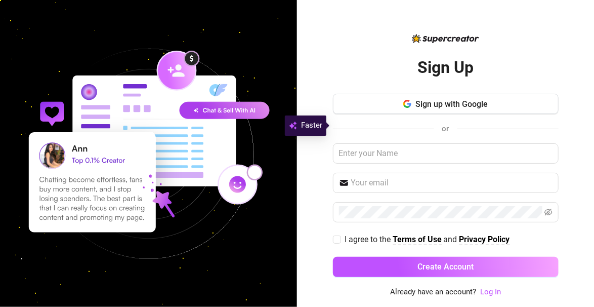
click at [491, 296] on link "Log In" at bounding box center [490, 291] width 21 height 9
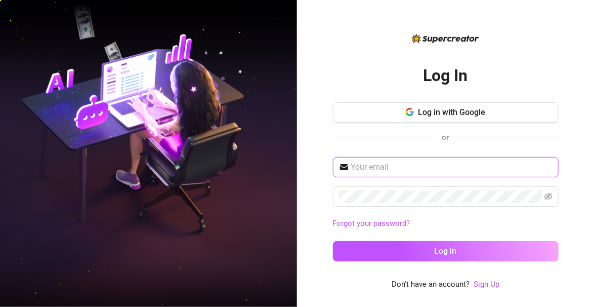
click at [411, 173] on input "text" at bounding box center [451, 167] width 201 height 12
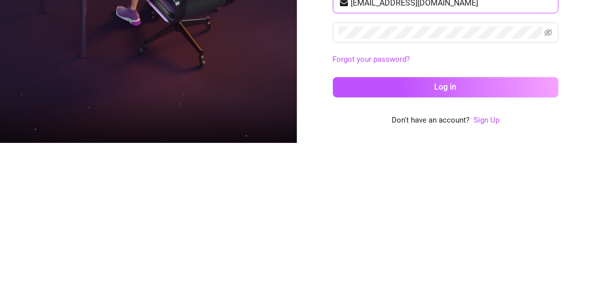
type input "[EMAIL_ADDRESS][DOMAIN_NAME]"
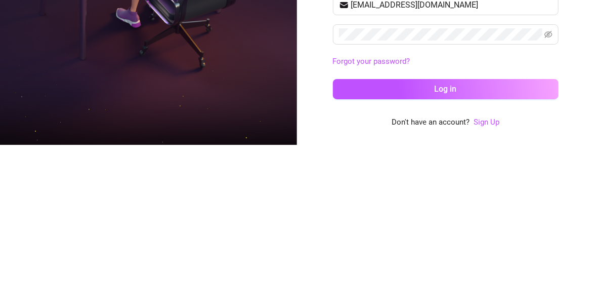
click at [422, 261] on button "Log in" at bounding box center [446, 251] width 226 height 20
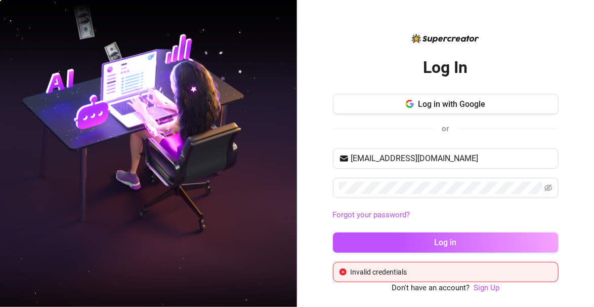
click at [549, 189] on icon "eye-invisible" at bounding box center [549, 188] width 2 height 2
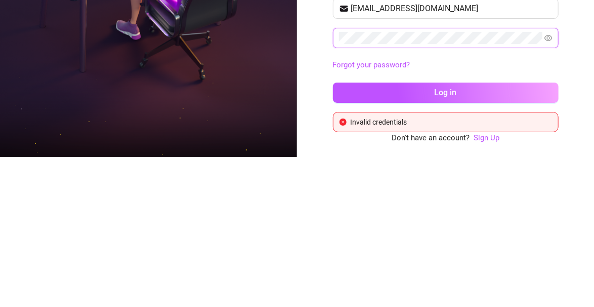
click at [333, 232] on button "Log in" at bounding box center [446, 242] width 226 height 20
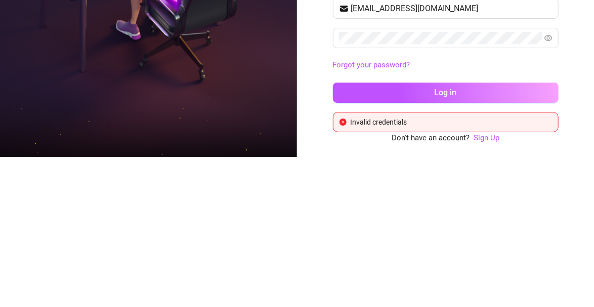
click at [241, 216] on img at bounding box center [148, 153] width 297 height 372
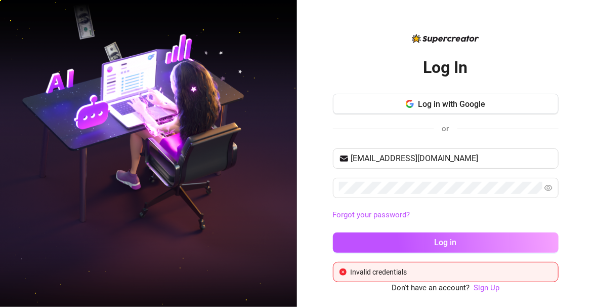
click at [448, 247] on span "Log in" at bounding box center [446, 242] width 22 height 10
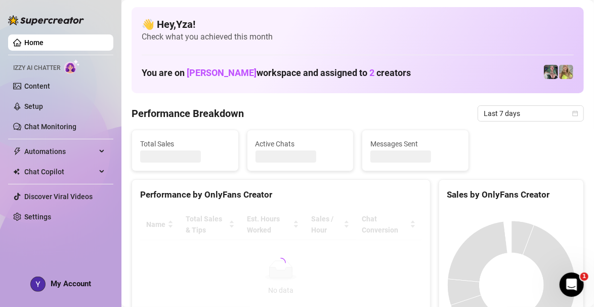
click at [553, 73] on img at bounding box center [551, 72] width 14 height 14
click at [568, 74] on img at bounding box center [566, 72] width 14 height 14
click at [548, 75] on img at bounding box center [551, 72] width 14 height 14
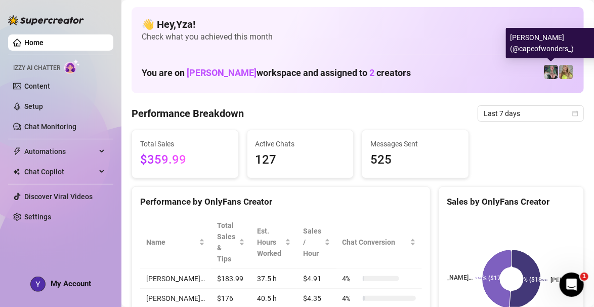
click at [533, 55] on div "[PERSON_NAME] (@capeofwonders_)" at bounding box center [569, 43] width 126 height 30
click at [560, 70] on img at bounding box center [566, 72] width 14 height 14
click at [546, 75] on img at bounding box center [551, 72] width 14 height 14
click at [38, 88] on link "Content" at bounding box center [37, 86] width 26 height 8
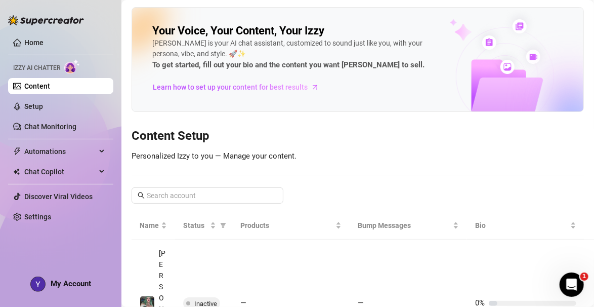
scroll to position [13, 0]
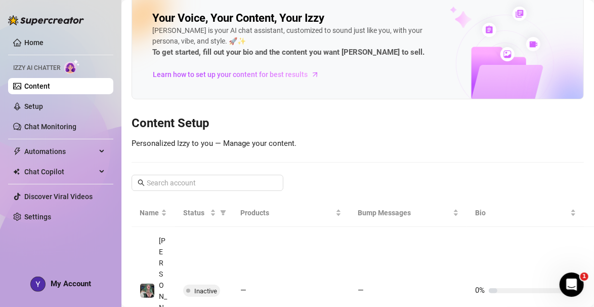
click at [148, 283] on img at bounding box center [147, 290] width 14 height 14
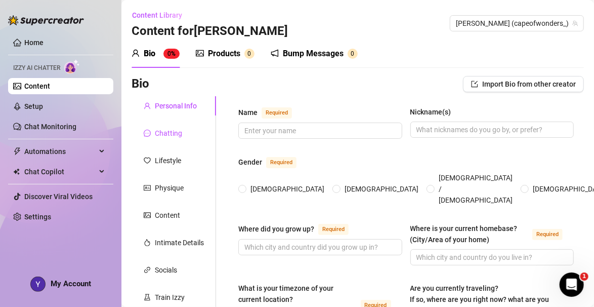
click at [157, 133] on div "Chatting" at bounding box center [168, 132] width 27 height 11
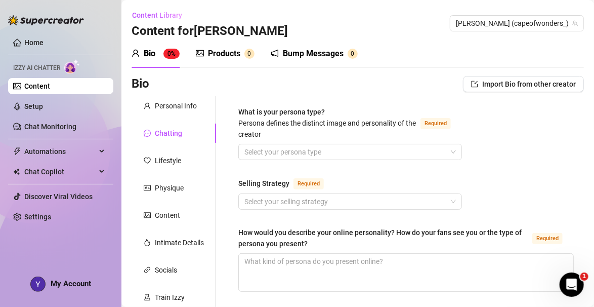
click at [39, 103] on link "Setup" at bounding box center [33, 106] width 19 height 8
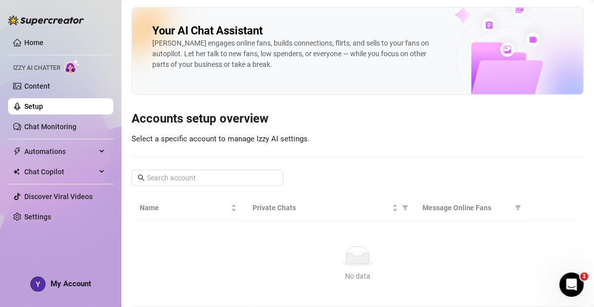
click at [70, 127] on link "Chat Monitoring" at bounding box center [50, 126] width 52 height 8
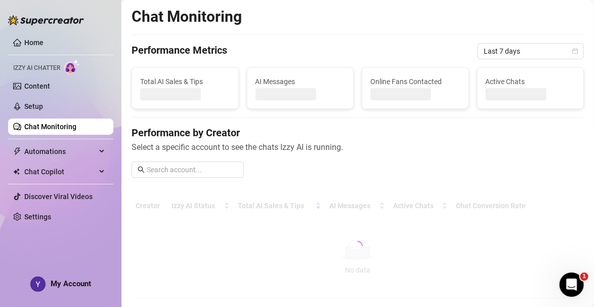
click at [51, 126] on link "Chat Monitoring" at bounding box center [50, 126] width 52 height 8
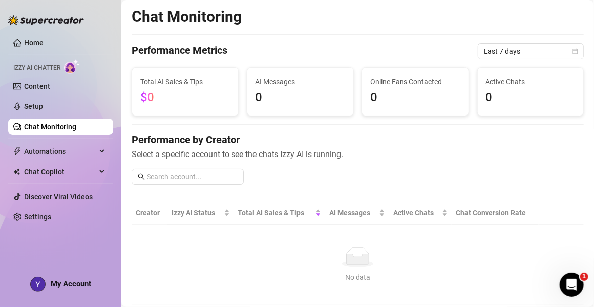
click at [37, 39] on link "Home" at bounding box center [33, 42] width 19 height 8
click at [27, 45] on link "Home" at bounding box center [33, 42] width 19 height 8
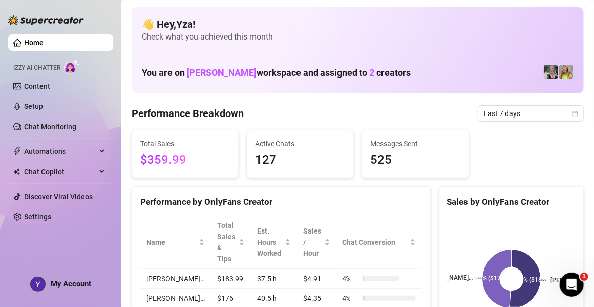
click at [290, 157] on span "127" at bounding box center [300, 159] width 90 height 19
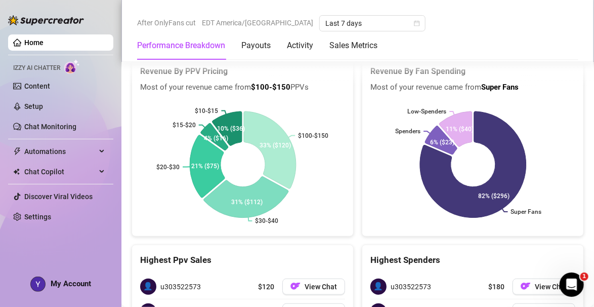
scroll to position [1803, 0]
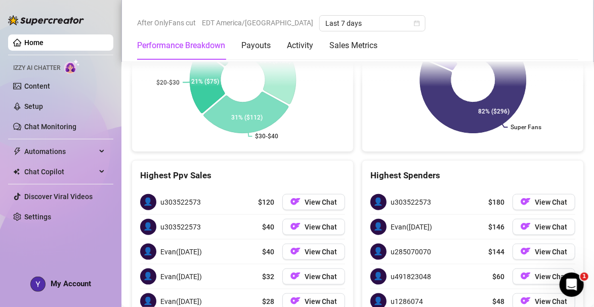
click at [33, 291] on img at bounding box center [38, 284] width 14 height 14
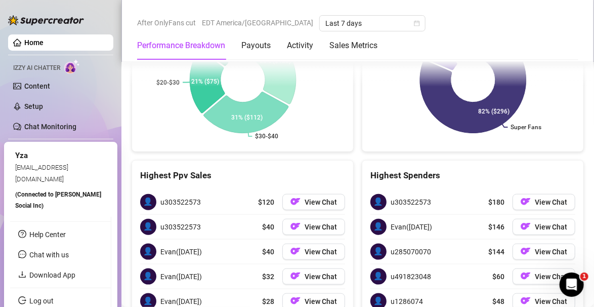
click at [167, 196] on span "u303522573" at bounding box center [180, 201] width 40 height 11
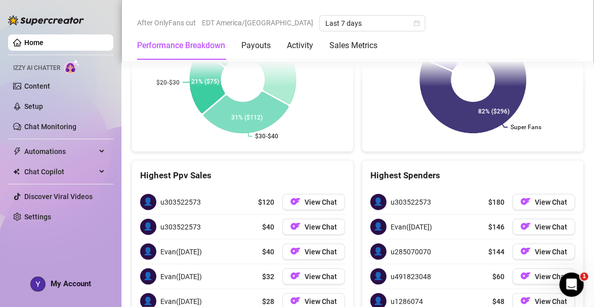
click at [312, 198] on span "View Chat" at bounding box center [321, 202] width 32 height 8
click at [293, 220] on span "button" at bounding box center [295, 226] width 10 height 13
click at [307, 219] on button "View Chat" at bounding box center [313, 227] width 63 height 16
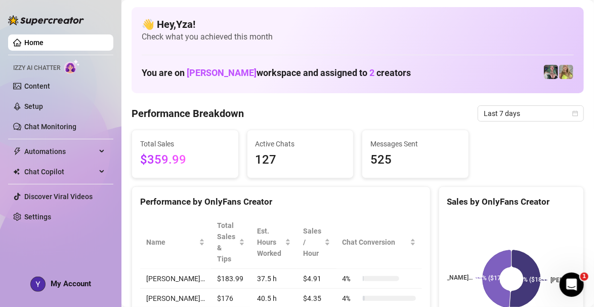
click at [551, 72] on img at bounding box center [551, 72] width 14 height 14
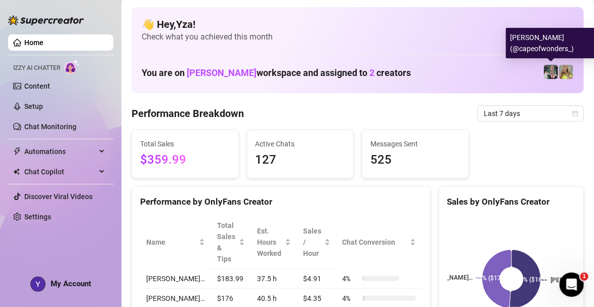
click at [556, 72] on img at bounding box center [551, 72] width 14 height 14
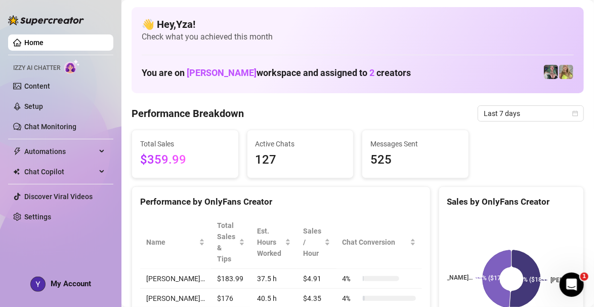
click at [556, 72] on img at bounding box center [551, 72] width 14 height 14
click at [369, 71] on h1 "You are on Kimora Klein workspace and assigned to 2 creators" at bounding box center [276, 72] width 269 height 11
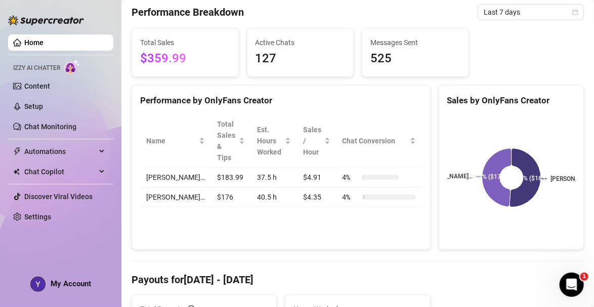
scroll to position [103, 0]
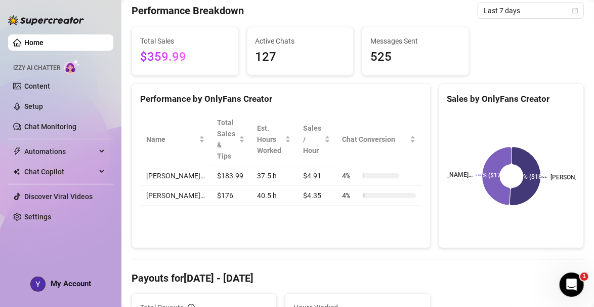
click at [159, 186] on td "[PERSON_NAME]…" at bounding box center [175, 196] width 71 height 20
click at [140, 166] on td "[PERSON_NAME]…" at bounding box center [175, 176] width 71 height 20
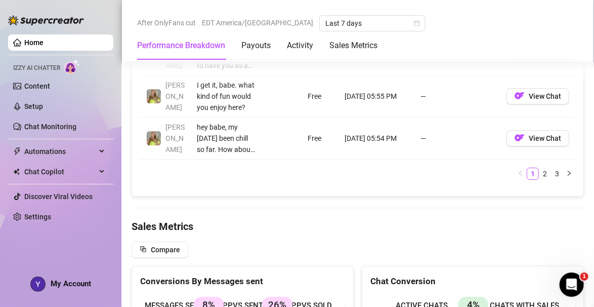
scroll to position [1307, 0]
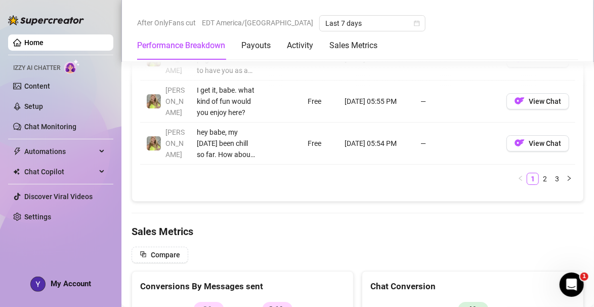
click at [538, 139] on span "View Chat" at bounding box center [545, 143] width 32 height 8
click at [27, 219] on link "Settings" at bounding box center [37, 216] width 27 height 8
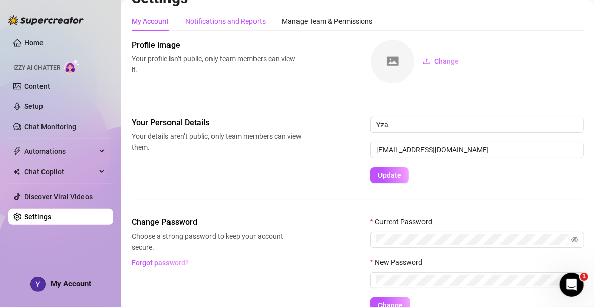
click at [235, 17] on div "Notifications and Reports" at bounding box center [225, 21] width 80 height 11
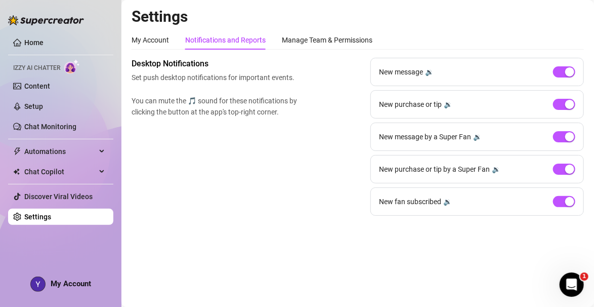
click at [36, 44] on link "Home" at bounding box center [33, 42] width 19 height 8
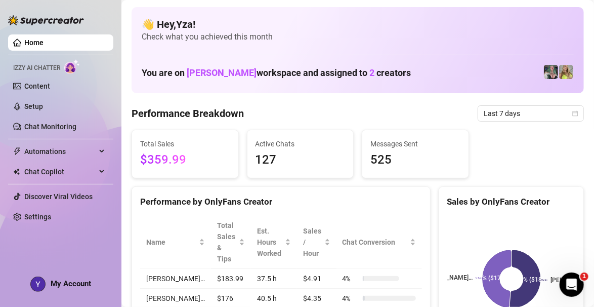
click at [40, 102] on link "Setup" at bounding box center [33, 106] width 19 height 8
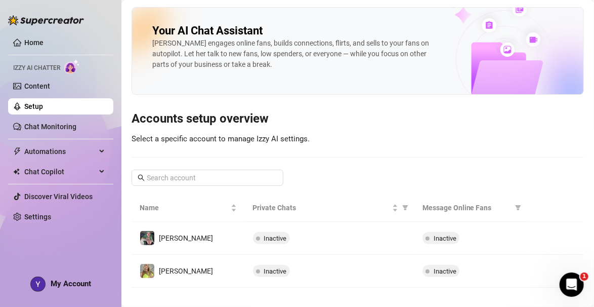
click at [439, 234] on span "Inactive" at bounding box center [445, 238] width 23 height 8
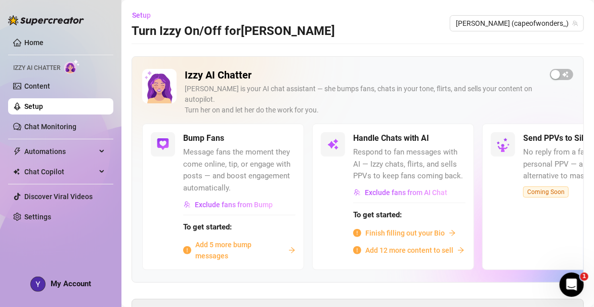
click at [35, 87] on link "Content" at bounding box center [37, 86] width 26 height 8
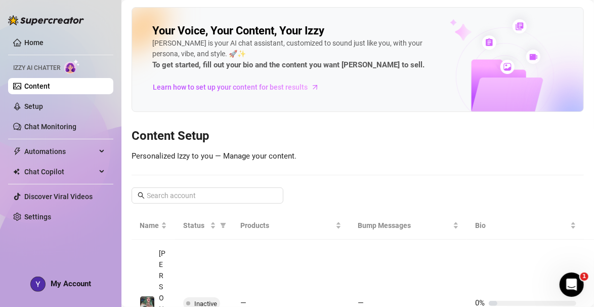
scroll to position [13, 0]
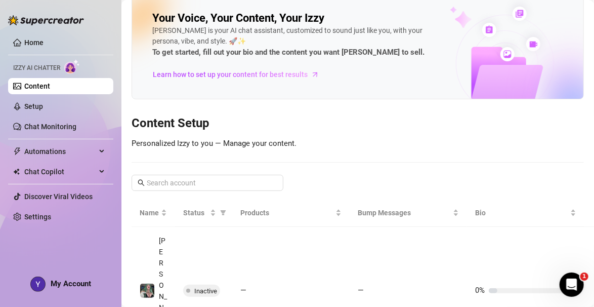
click at [564, 288] on div at bounding box center [533, 290] width 88 height 5
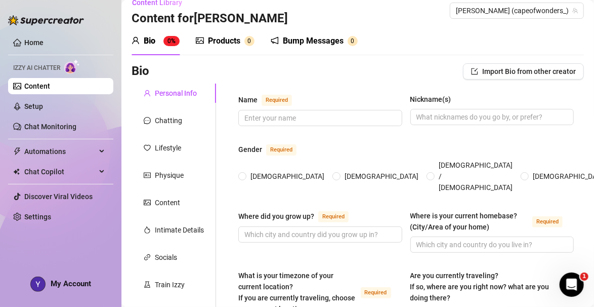
click at [452, 18] on div "Content Library Content for Elise Elise (capeofwonders_)" at bounding box center [358, 10] width 452 height 32
click at [51, 31] on ul "Home Izzy AI Chatter Content Setup Chat Monitoring Automations Chat Copilot Dis…" at bounding box center [60, 129] width 105 height 198
click at [52, 17] on img at bounding box center [46, 20] width 76 height 10
click at [29, 47] on link "Home" at bounding box center [33, 42] width 19 height 8
click at [25, 47] on link "Home" at bounding box center [33, 42] width 19 height 8
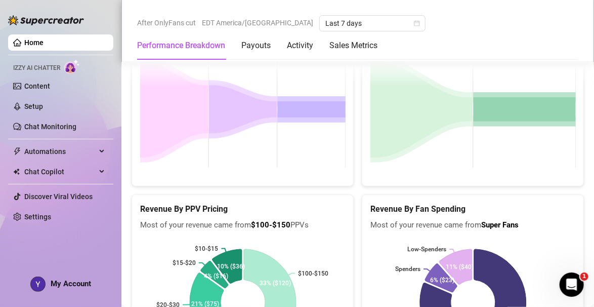
scroll to position [1713, 0]
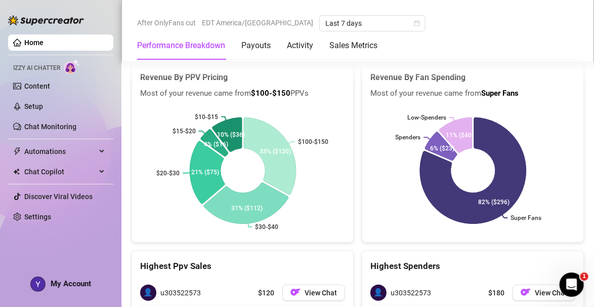
click at [27, 219] on link "Settings" at bounding box center [37, 216] width 27 height 8
click at [25, 219] on link "Settings" at bounding box center [37, 216] width 27 height 8
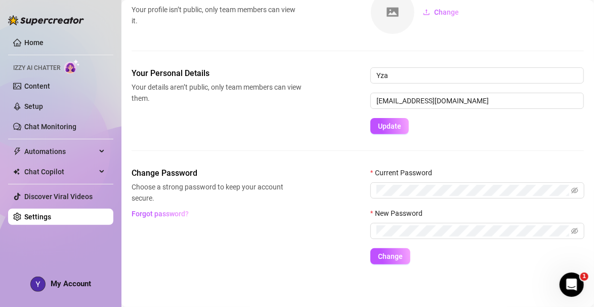
scroll to position [19, 0]
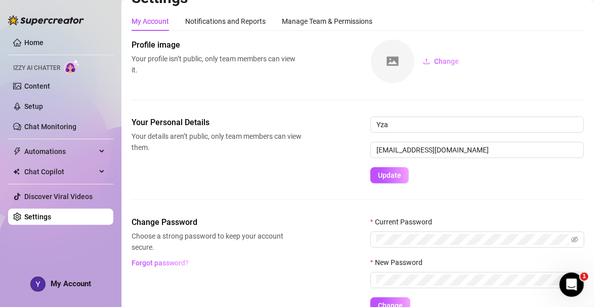
click at [46, 221] on link "Settings" at bounding box center [37, 216] width 27 height 8
click at [59, 277] on div "Home Izzy AI Chatter Content Setup Chat Monitoring Automations Chat Copilot Dis…" at bounding box center [60, 148] width 105 height 297
click at [28, 219] on link "Settings" at bounding box center [37, 216] width 27 height 8
click at [63, 280] on div "Home Izzy AI Chatter Content Setup Chat Monitoring Automations Chat Copilot Dis…" at bounding box center [60, 148] width 105 height 297
click at [40, 88] on link "Content" at bounding box center [37, 86] width 26 height 8
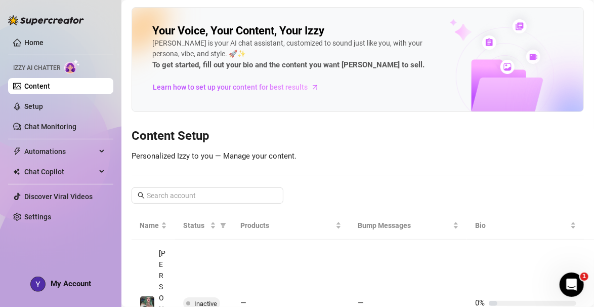
click at [35, 214] on link "Settings" at bounding box center [37, 216] width 27 height 8
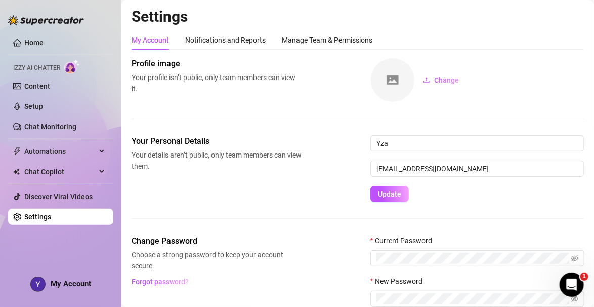
click at [70, 288] on span "My Account" at bounding box center [71, 283] width 40 height 9
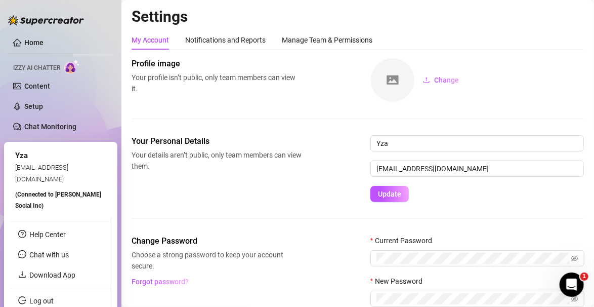
click at [81, 20] on img at bounding box center [46, 20] width 76 height 10
